Goal: Task Accomplishment & Management: Manage account settings

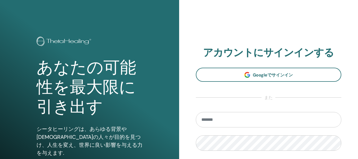
click at [256, 119] on input "email" at bounding box center [269, 119] width 146 height 15
type input "**********"
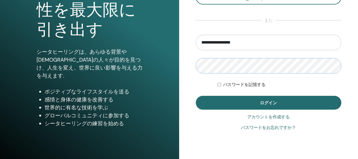
scroll to position [79, 0]
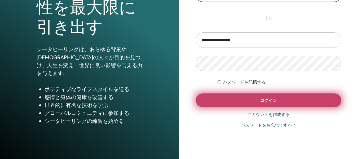
click at [275, 95] on button "ログイン" at bounding box center [269, 100] width 146 height 14
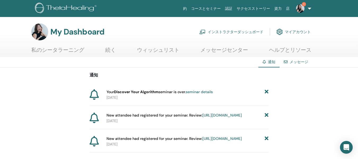
click at [210, 93] on link "seminar details" at bounding box center [199, 91] width 27 height 5
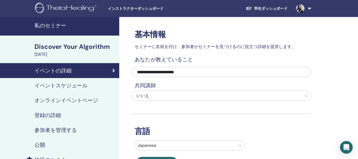
click at [56, 86] on h4 "イベントスケジュール" at bounding box center [60, 85] width 53 height 6
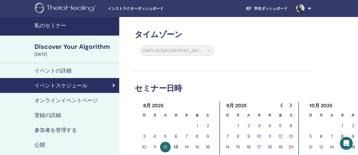
click at [63, 111] on link "登録の詳細" at bounding box center [59, 114] width 119 height 15
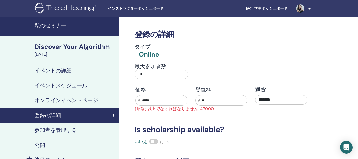
click at [52, 126] on link "参加者を管理する" at bounding box center [59, 129] width 119 height 15
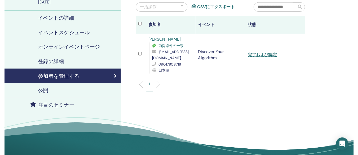
scroll to position [26, 0]
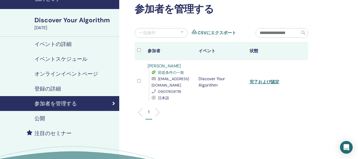
click at [63, 118] on div "公開" at bounding box center [59, 118] width 111 height 6
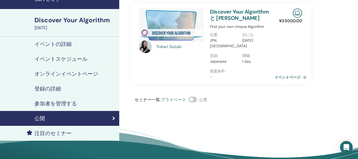
click at [57, 74] on h4 "オンラインイベントページ" at bounding box center [66, 73] width 64 height 6
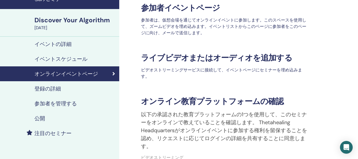
click at [59, 61] on h4 "イベントスケジュール" at bounding box center [60, 59] width 53 height 6
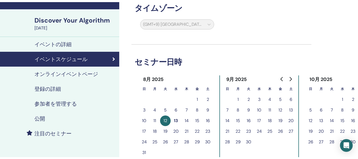
scroll to position [26, 0]
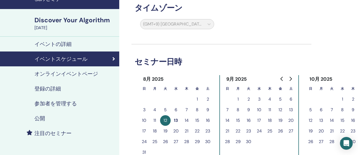
click at [55, 43] on h4 "イベントの詳細" at bounding box center [52, 44] width 37 height 6
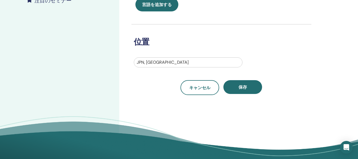
scroll to position [53, 0]
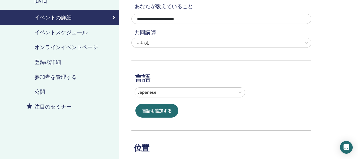
click at [53, 60] on h4 "登録の詳細" at bounding box center [47, 62] width 26 height 6
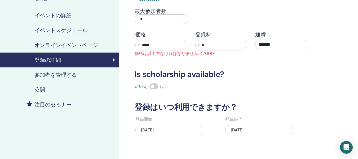
scroll to position [53, 0]
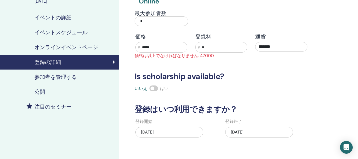
click at [46, 74] on h4 "参加者を管理する" at bounding box center [55, 77] width 42 height 6
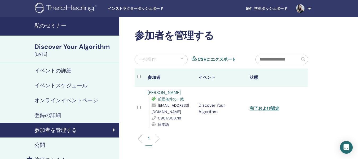
click at [71, 4] on img at bounding box center [66, 9] width 63 height 12
